Goal: Navigation & Orientation: Find specific page/section

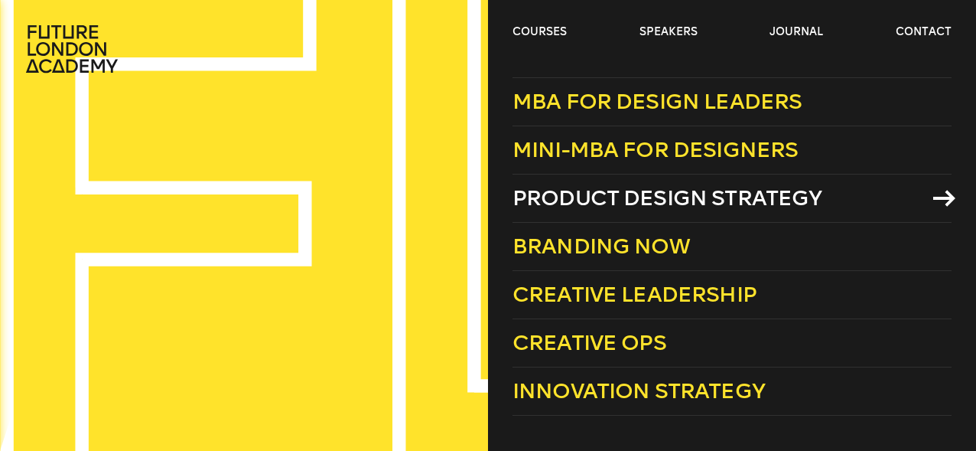
click at [678, 205] on span "Product Design Strategy" at bounding box center [668, 197] width 310 height 25
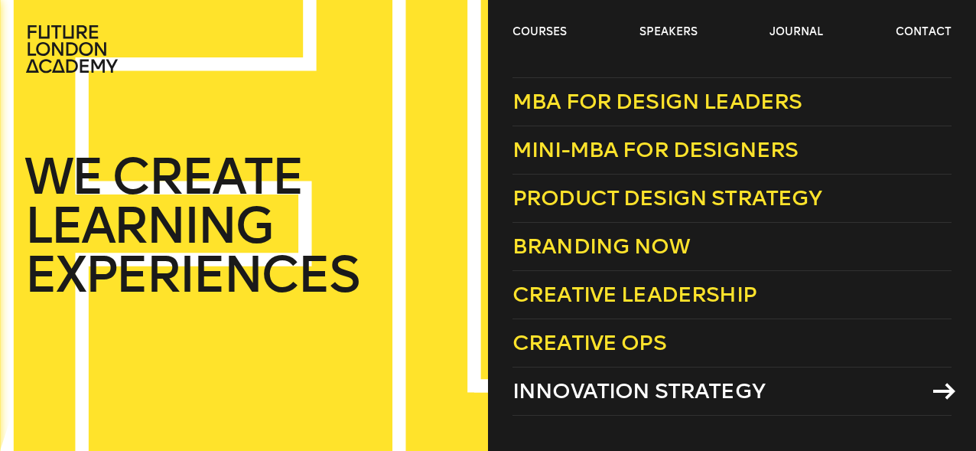
click at [657, 391] on span "Innovation Strategy" at bounding box center [639, 390] width 252 height 25
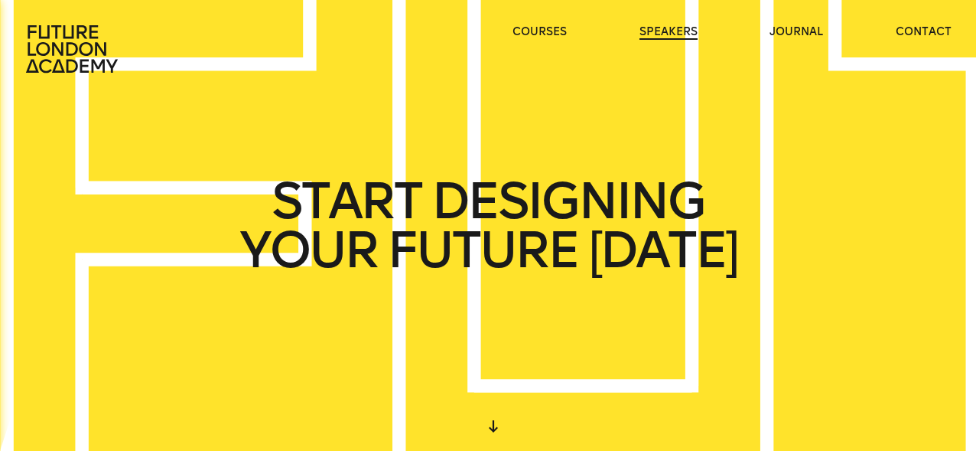
click at [669, 28] on link "speakers" at bounding box center [669, 31] width 58 height 15
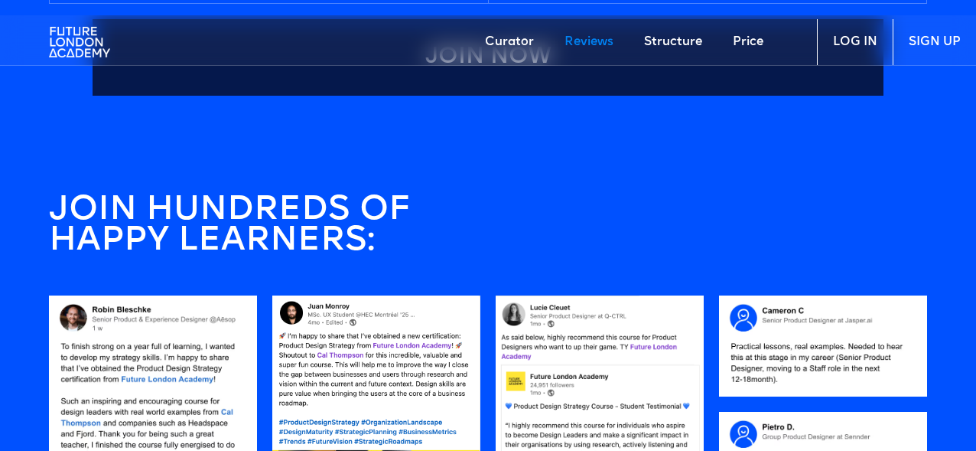
scroll to position [998, 0]
